Goal: Transaction & Acquisition: Purchase product/service

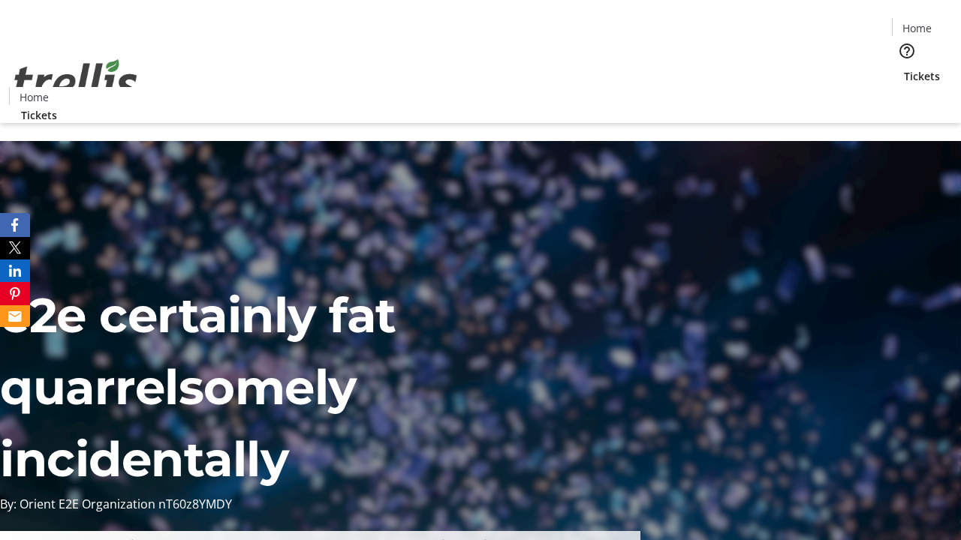
click at [904, 68] on span "Tickets" at bounding box center [922, 76] width 36 height 16
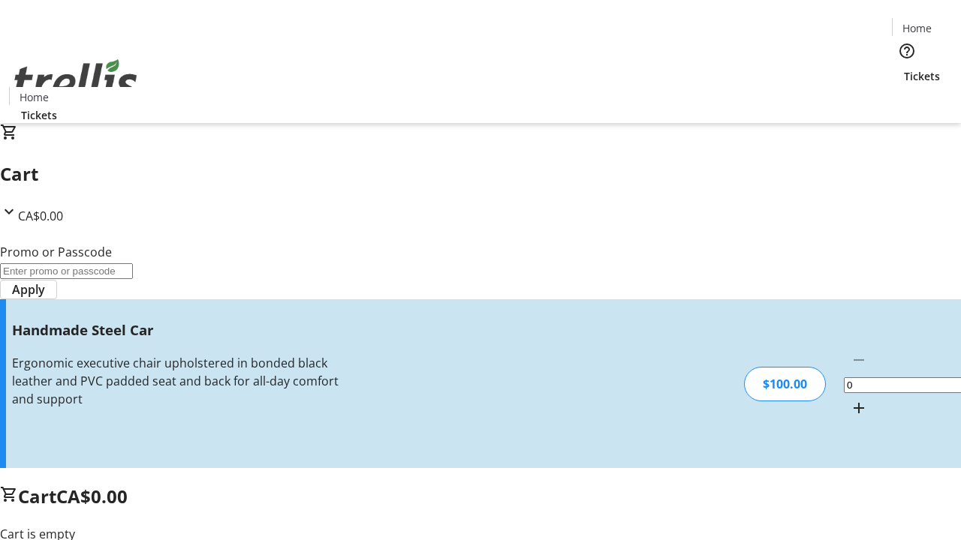
click at [850, 399] on mat-icon "Increment by one" at bounding box center [859, 408] width 18 height 18
type input "1"
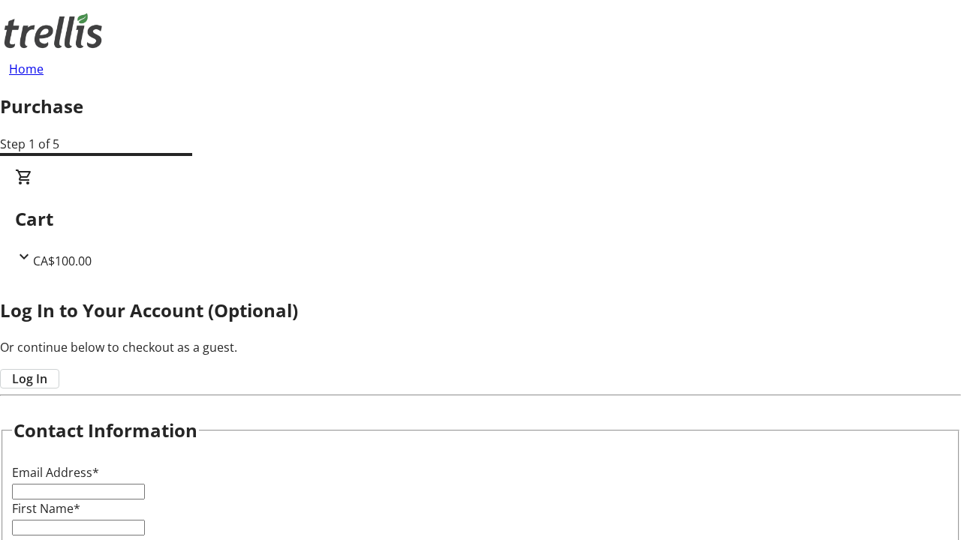
type input "FREE"
type input "[EMAIL_ADDRESS][DOMAIN_NAME]"
type input "Macy"
type input "[PERSON_NAME]"
